Goal: Information Seeking & Learning: Learn about a topic

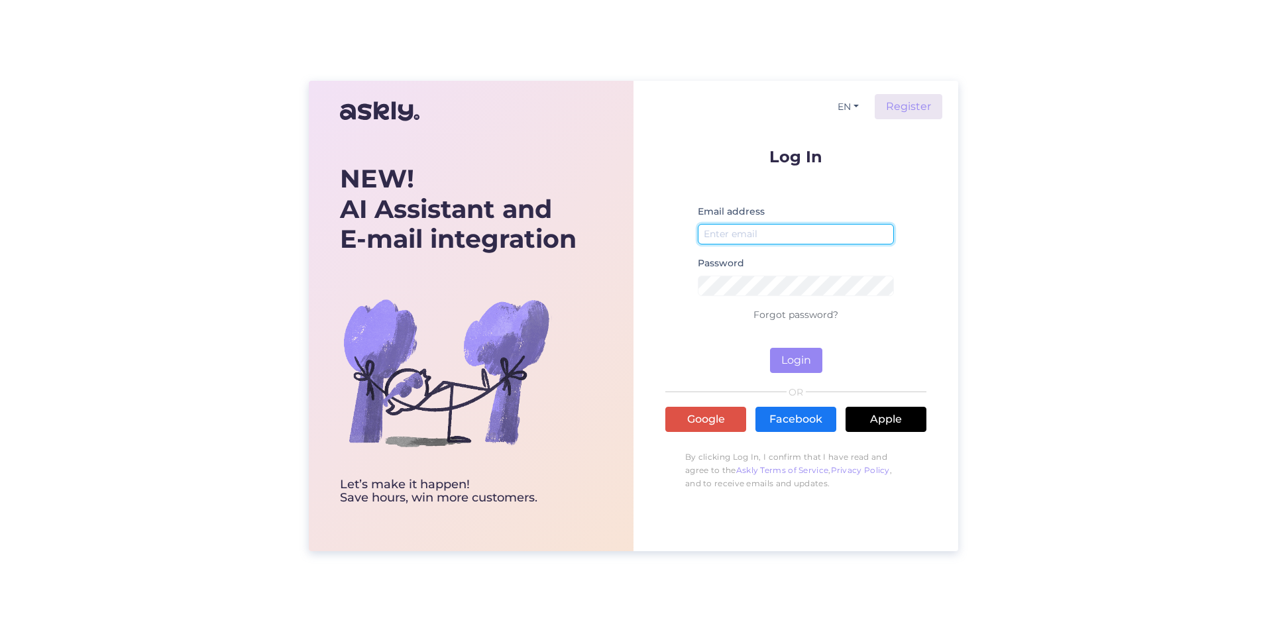
click at [732, 233] on input "email" at bounding box center [796, 234] width 196 height 21
type input "[PERSON_NAME][EMAIL_ADDRESS][DOMAIN_NAME]"
click at [802, 372] on button "Login" at bounding box center [796, 360] width 52 height 25
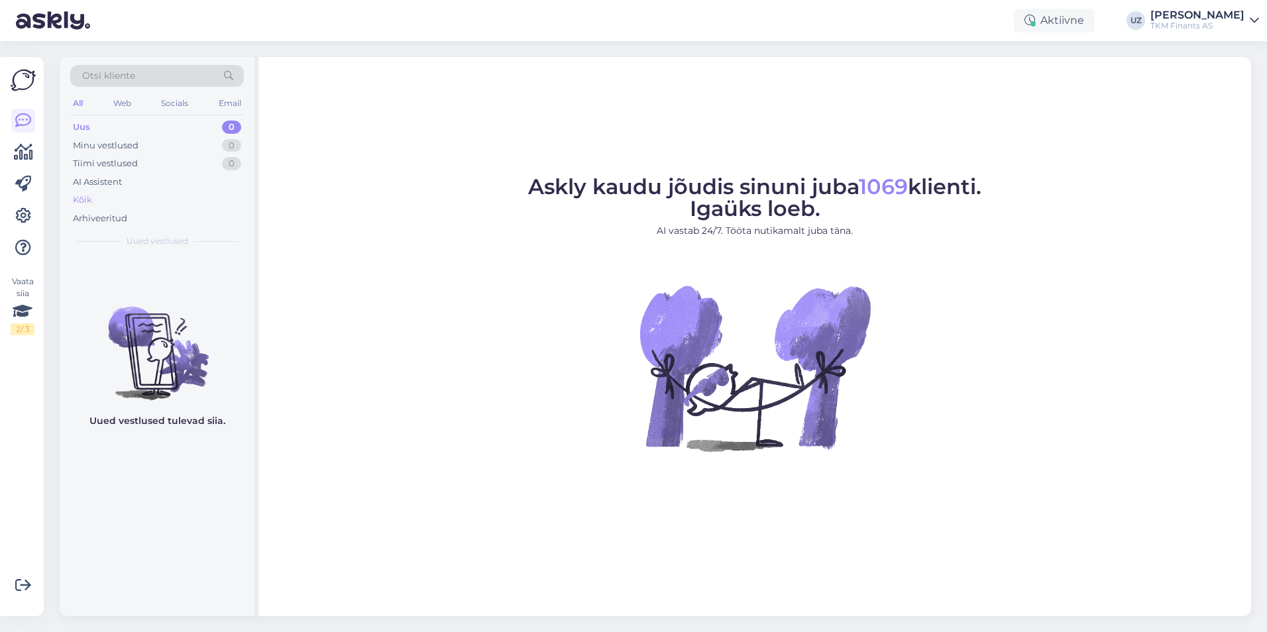
click at [96, 198] on div "Kõik" at bounding box center [157, 200] width 174 height 19
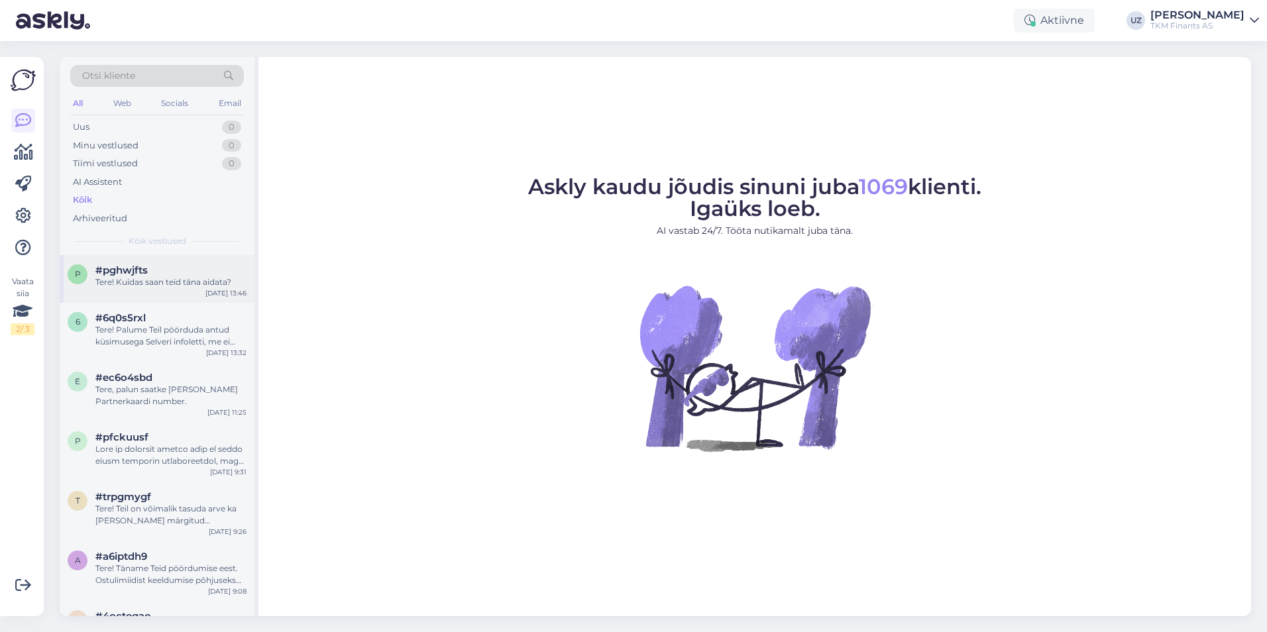
click at [145, 283] on div "Tere! Kuidas saan teid täna aidata?" at bounding box center [170, 282] width 151 height 12
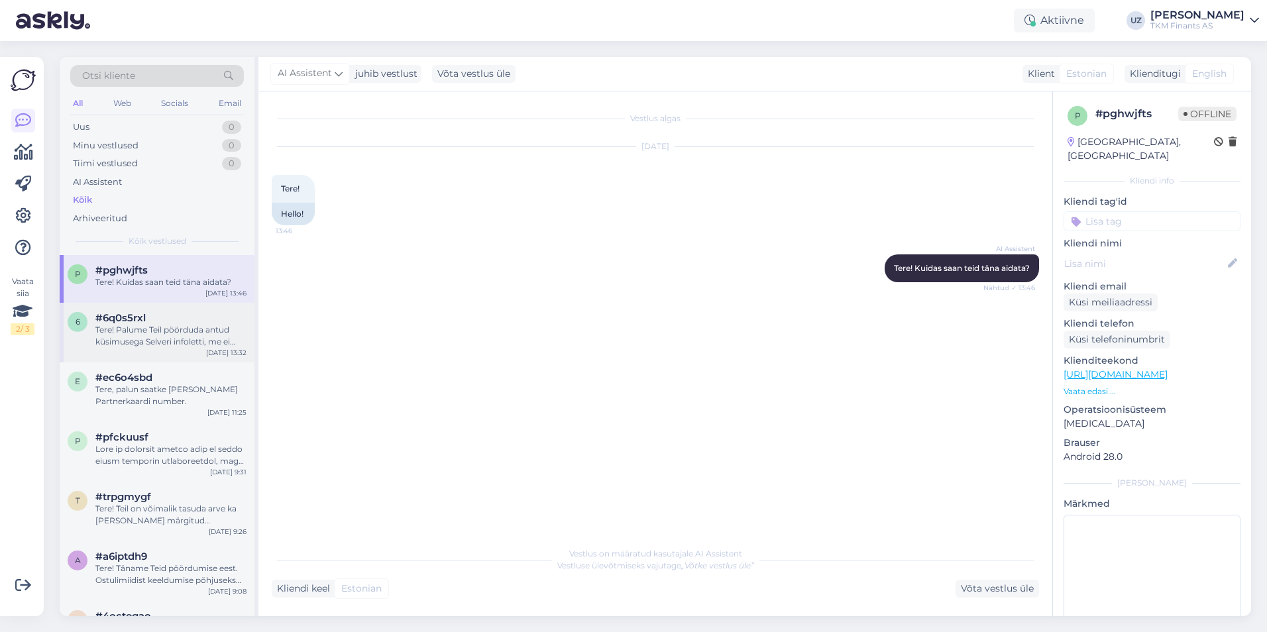
click at [150, 329] on div "Tere! Palume Teil pöörduda antud küsimusega Selveri infoletti, me ei oska parak…" at bounding box center [170, 336] width 151 height 24
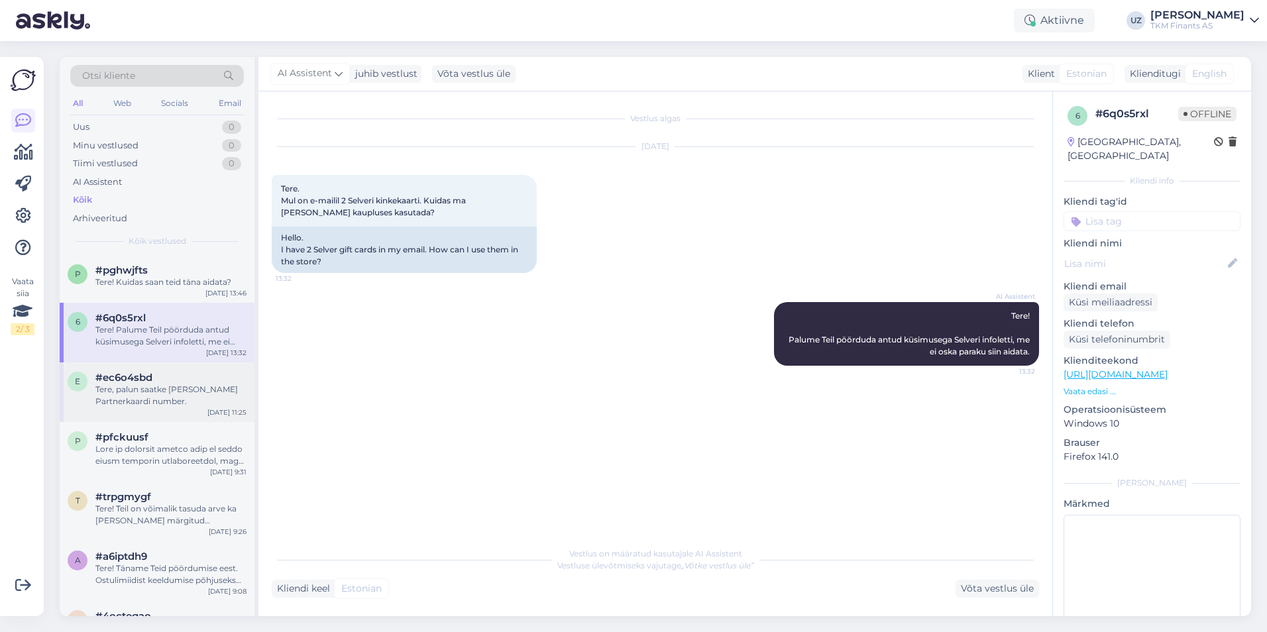
click at [152, 372] on span "#ec6o4sbd" at bounding box center [123, 378] width 57 height 12
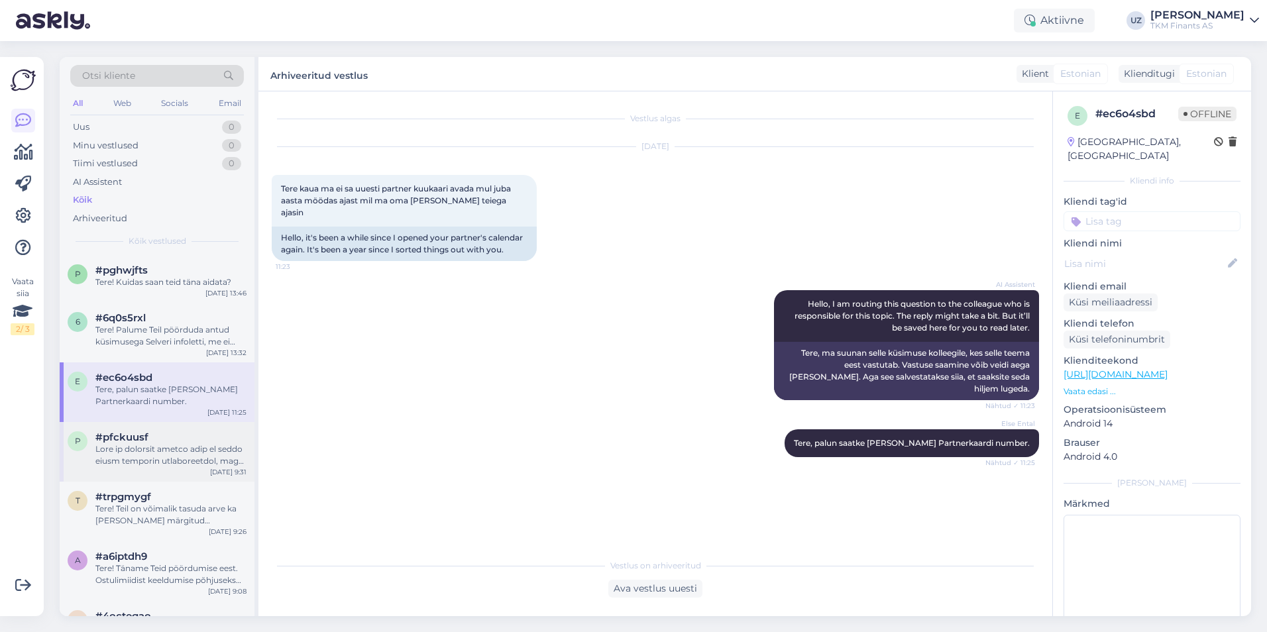
click at [142, 449] on div at bounding box center [170, 455] width 151 height 24
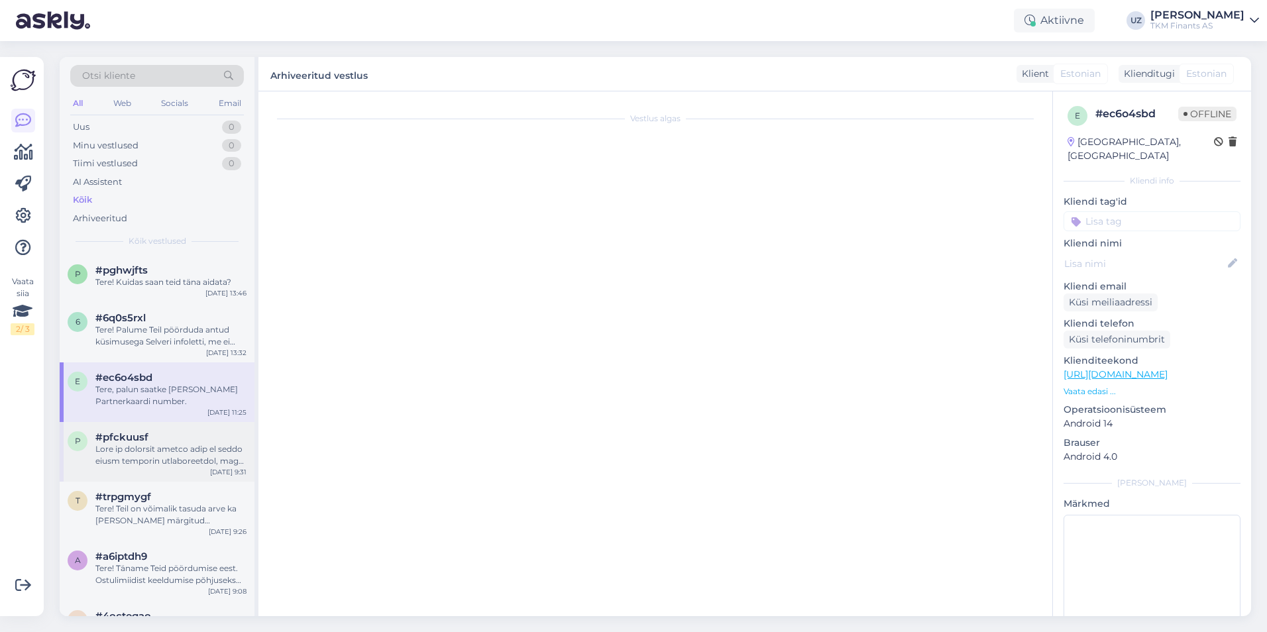
scroll to position [372, 0]
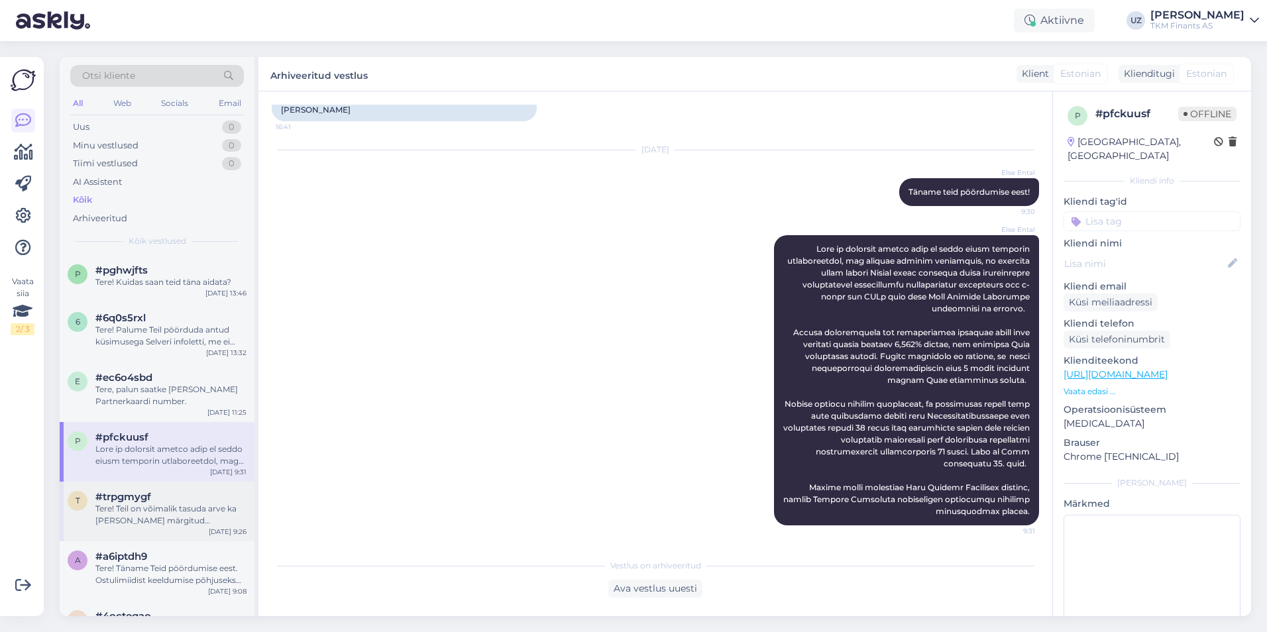
click at [142, 507] on div "Tere! Teil on võimalik tasuda arve ka [PERSON_NAME] märgitud maksetähtaega, aga…" at bounding box center [170, 515] width 151 height 24
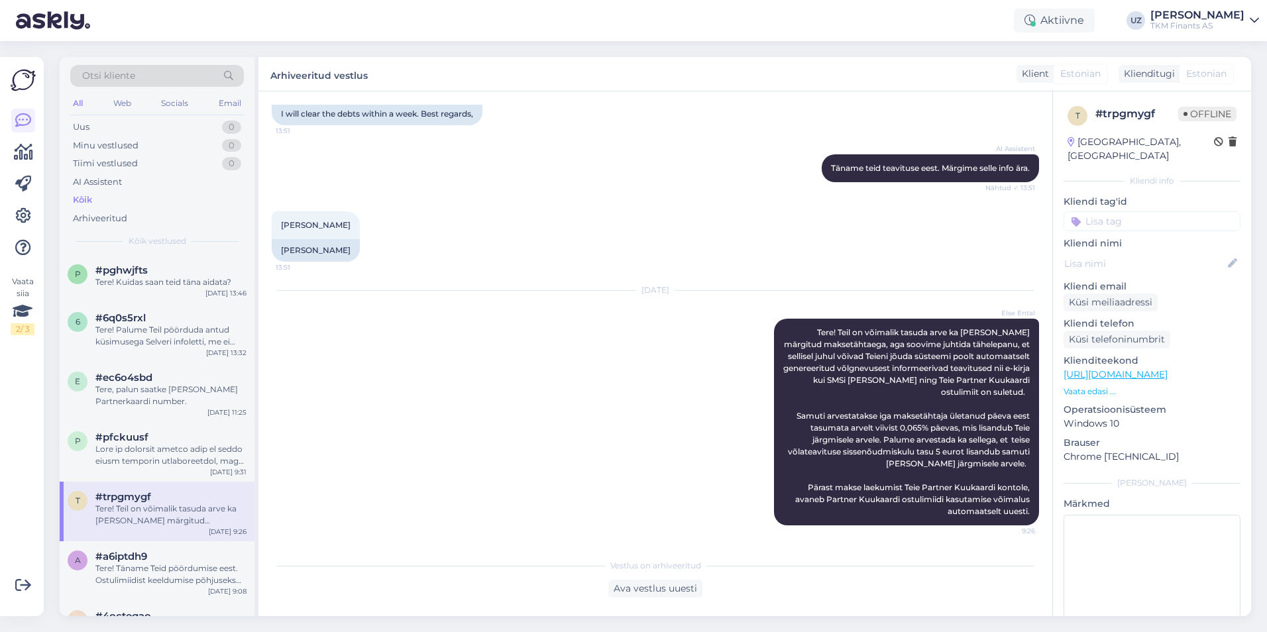
scroll to position [66, 0]
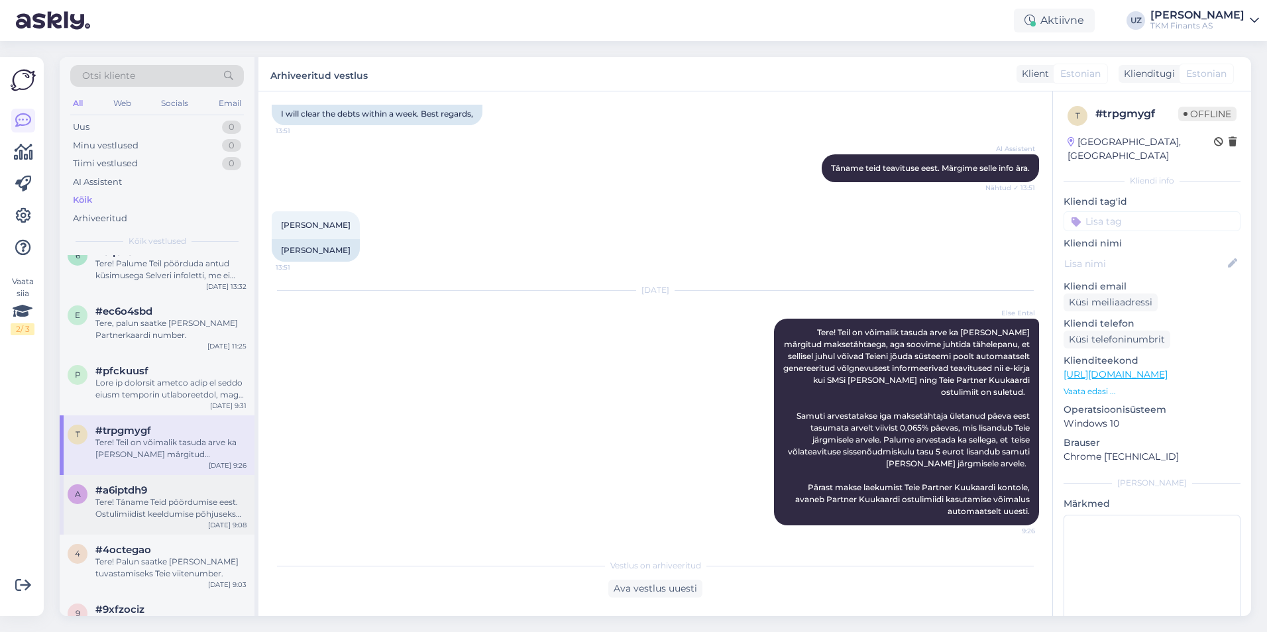
click at [146, 506] on div "Tere! Täname Teid pöördumise eest. Ostulimiidist keeldumise põhjuseks võib olla…" at bounding box center [170, 508] width 151 height 24
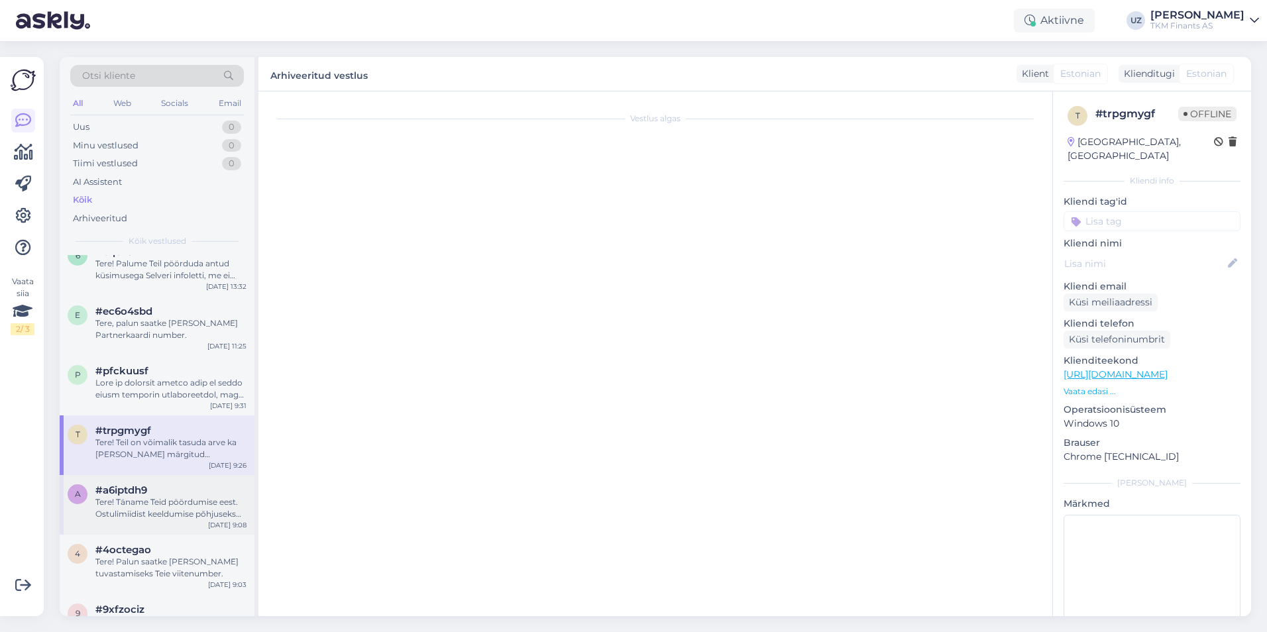
scroll to position [349, 0]
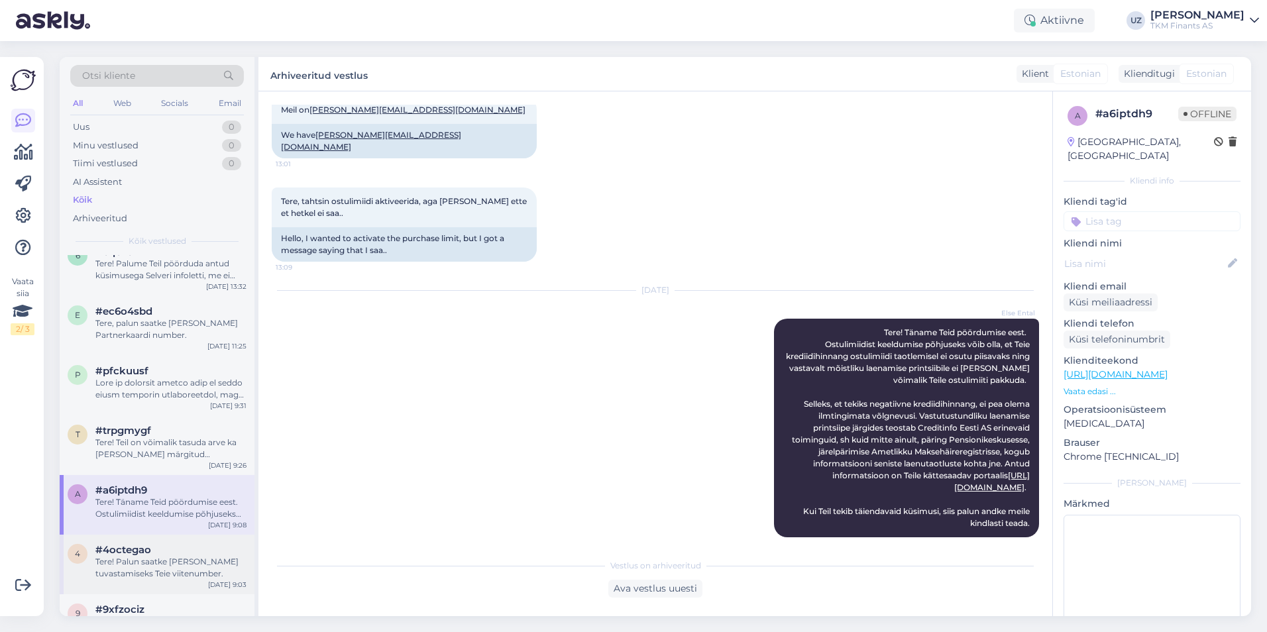
click at [134, 551] on span "#4octegao" at bounding box center [123, 550] width 56 height 12
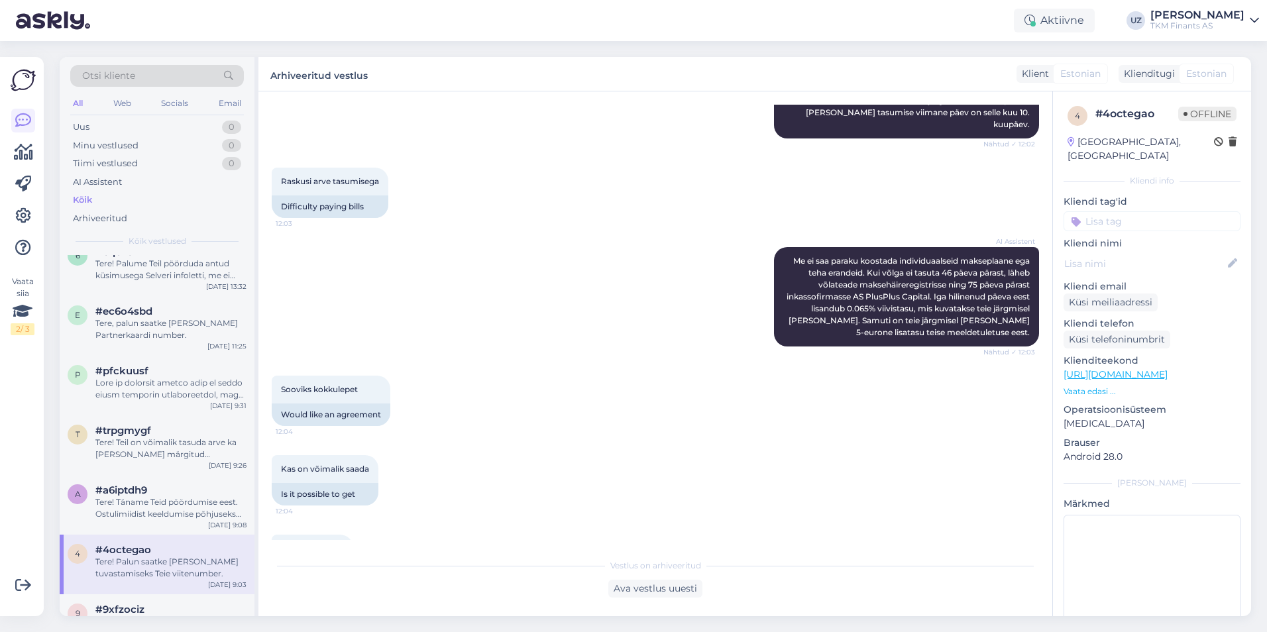
scroll to position [336, 0]
